Goal: Navigation & Orientation: Find specific page/section

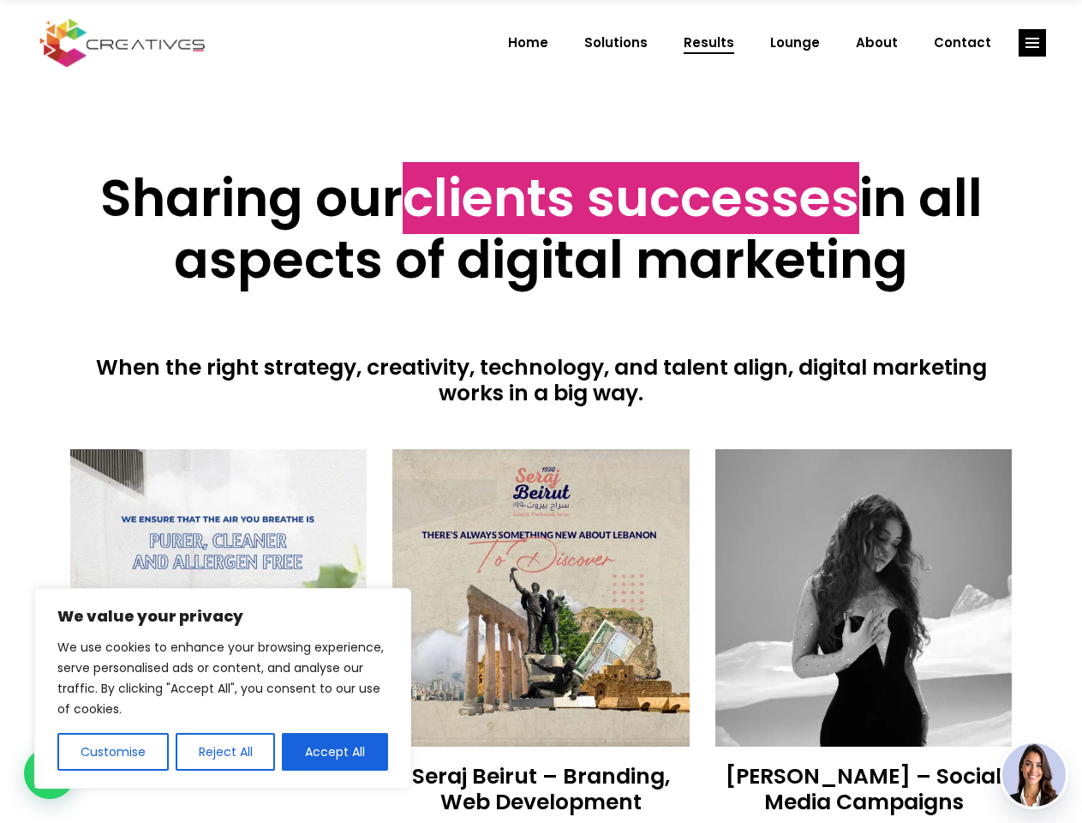
click at [541, 411] on div at bounding box center [541, 427] width 943 height 43
click at [112, 751] on button "Customise" at bounding box center [112, 752] width 111 height 38
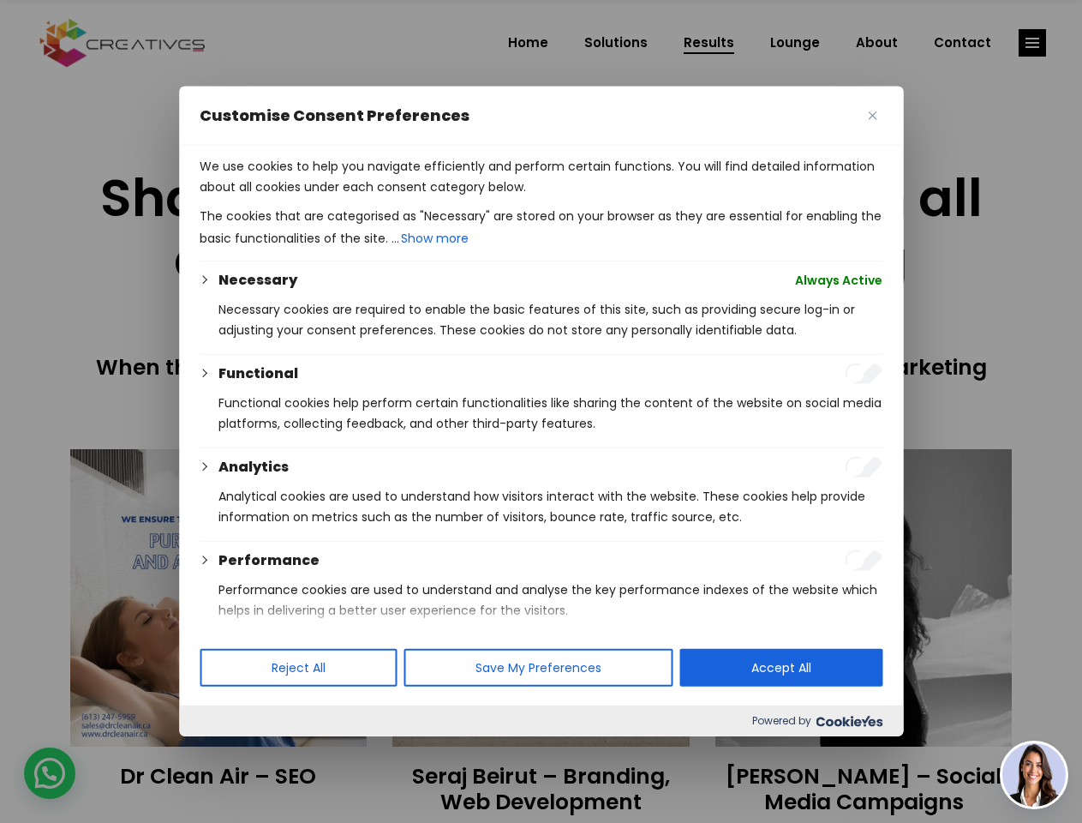
click at [225, 751] on div at bounding box center [541, 411] width 1082 height 823
click at [335, 197] on p "We use cookies to help you navigate efficiently and perform certain functions. …" at bounding box center [541, 176] width 683 height 41
click at [1033, 43] on div at bounding box center [541, 411] width 1082 height 823
click at [1034, 775] on img at bounding box center [1034, 774] width 63 height 63
